Goal: Task Accomplishment & Management: Manage account settings

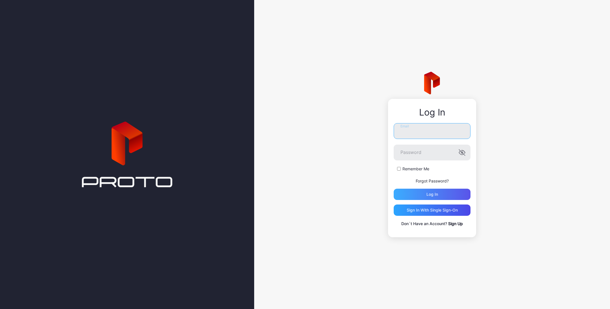
type input "**********"
click at [435, 194] on div "Log in" at bounding box center [432, 194] width 12 height 5
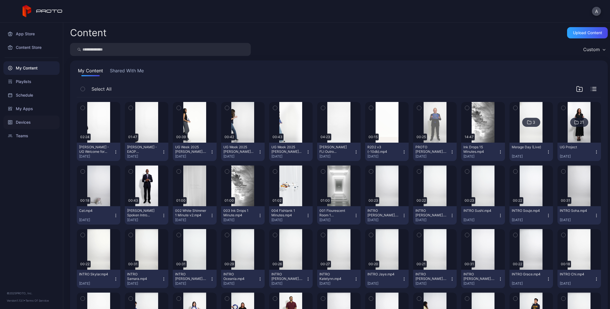
click at [34, 122] on div "Devices" at bounding box center [31, 122] width 56 height 14
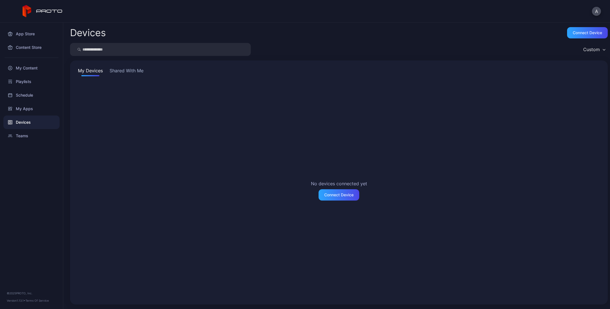
click at [128, 69] on button "Shared With Me" at bounding box center [126, 71] width 36 height 9
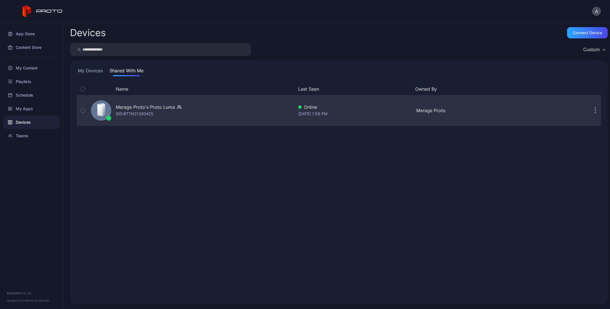
click at [82, 109] on icon "button" at bounding box center [83, 110] width 4 height 6
click at [142, 112] on div "SID: BTTN2130042S" at bounding box center [135, 113] width 38 height 7
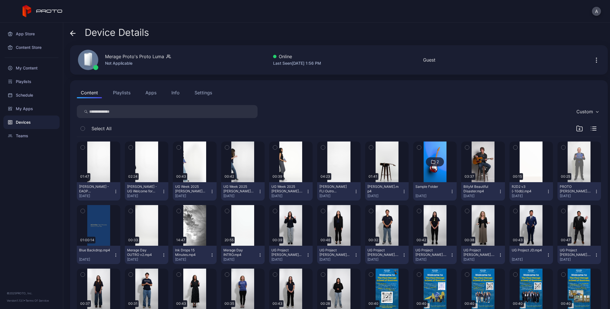
click at [211, 93] on div "Settings" at bounding box center [202, 92] width 17 height 7
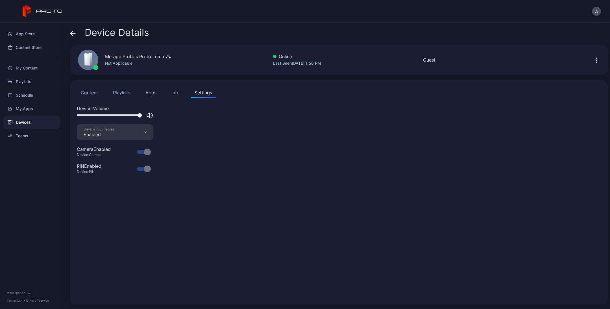
click at [119, 115] on div at bounding box center [109, 115] width 65 height 2
click at [117, 116] on div at bounding box center [117, 115] width 4 height 4
click at [161, 93] on div "Content Playlists Apps Info Settings" at bounding box center [339, 92] width 524 height 11
click at [155, 93] on button "Apps" at bounding box center [150, 92] width 19 height 11
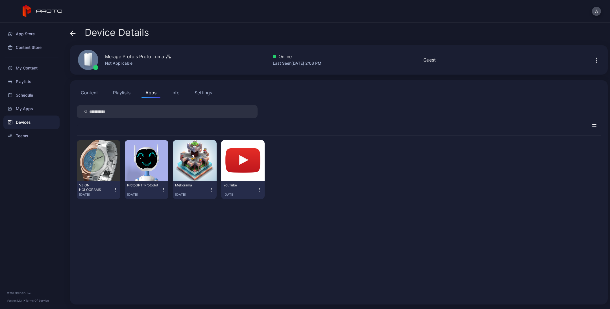
click at [197, 93] on div "Settings" at bounding box center [202, 92] width 17 height 7
